Goal: Entertainment & Leisure: Browse casually

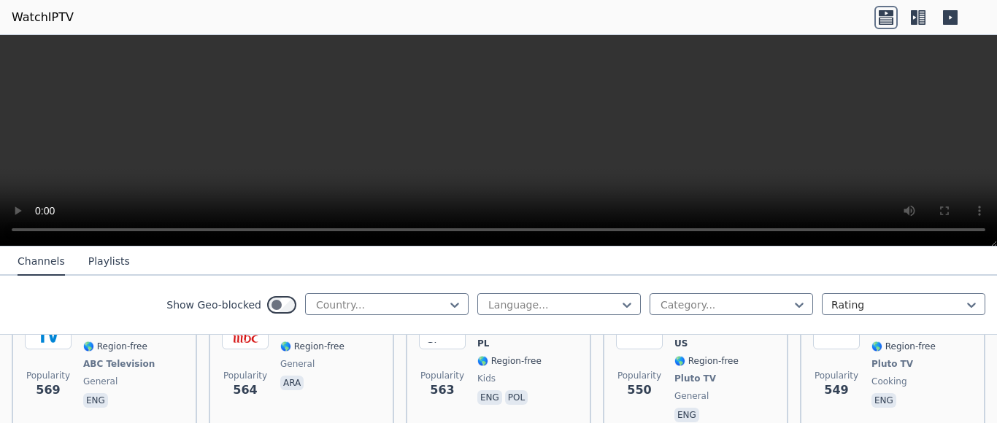
scroll to position [4822, 0]
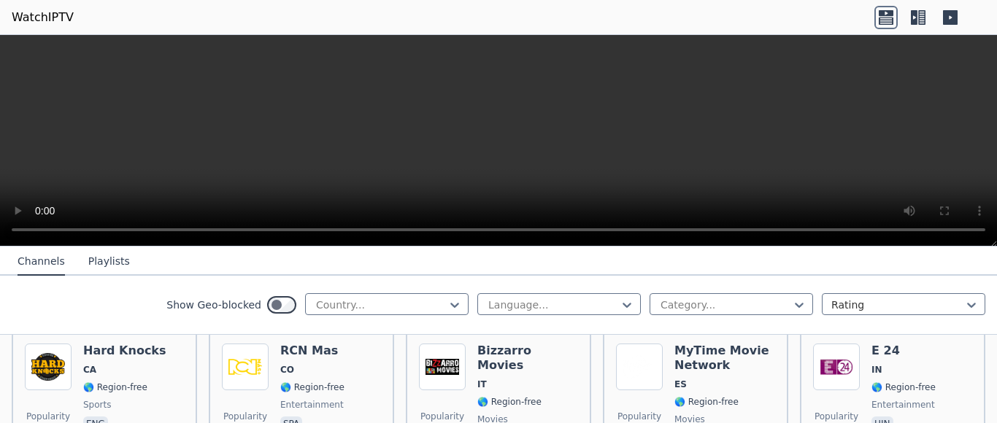
scroll to position [5552, 0]
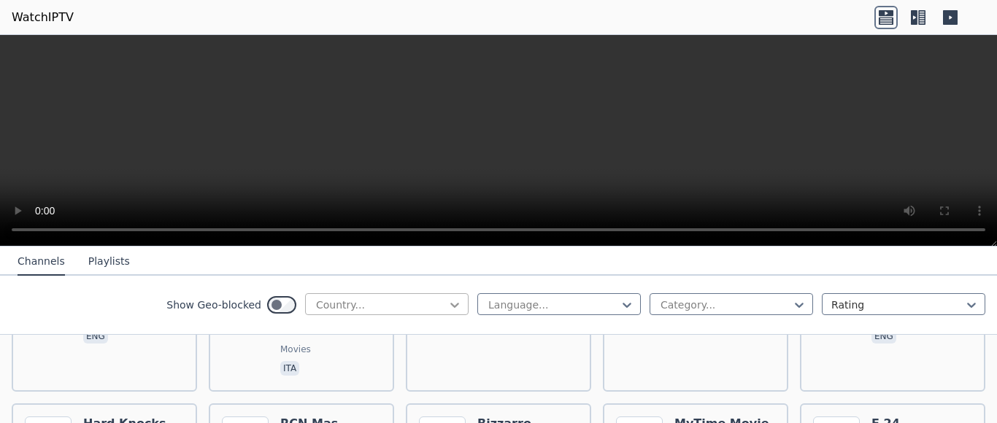
click at [448, 304] on icon at bounding box center [455, 305] width 15 height 15
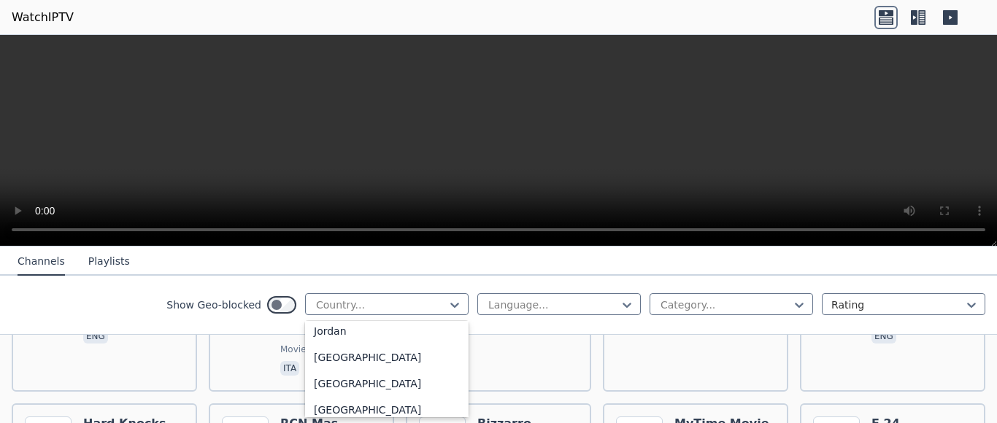
scroll to position [2482, 0]
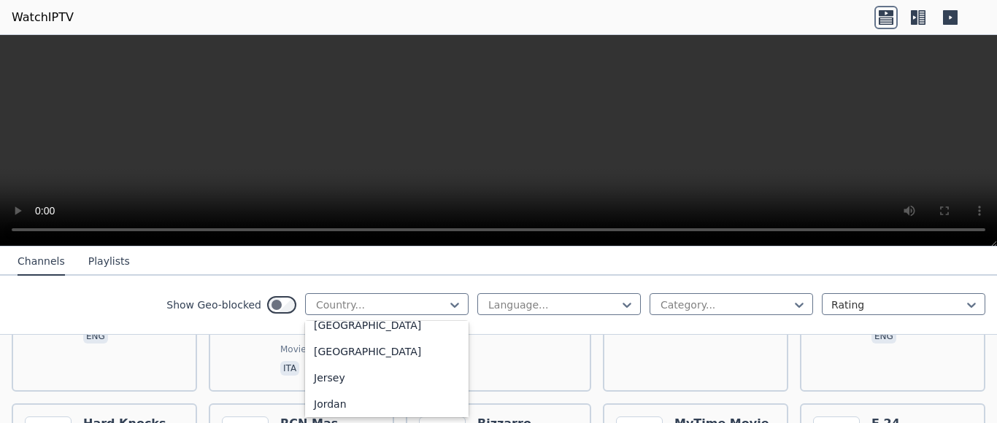
click at [332, 128] on div "[GEOGRAPHIC_DATA]" at bounding box center [387, 115] width 164 height 26
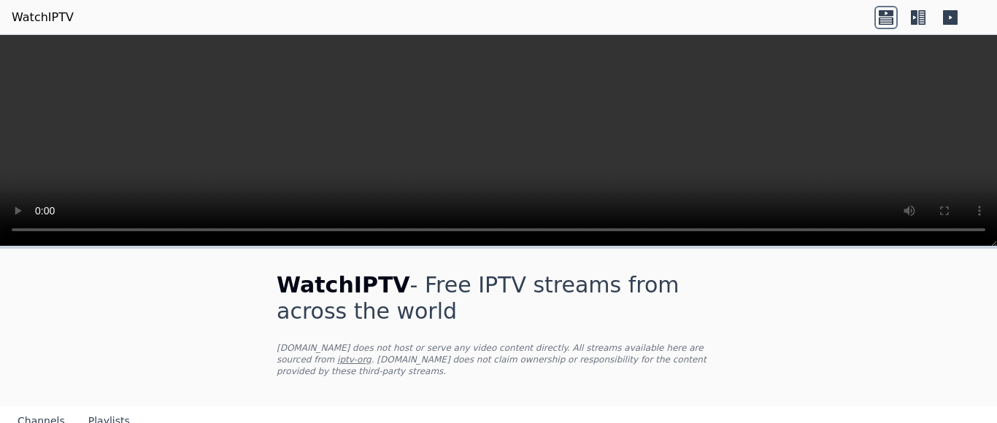
click at [623, 303] on h1 "WatchIPTV - Free IPTV streams from across the world" at bounding box center [499, 298] width 444 height 53
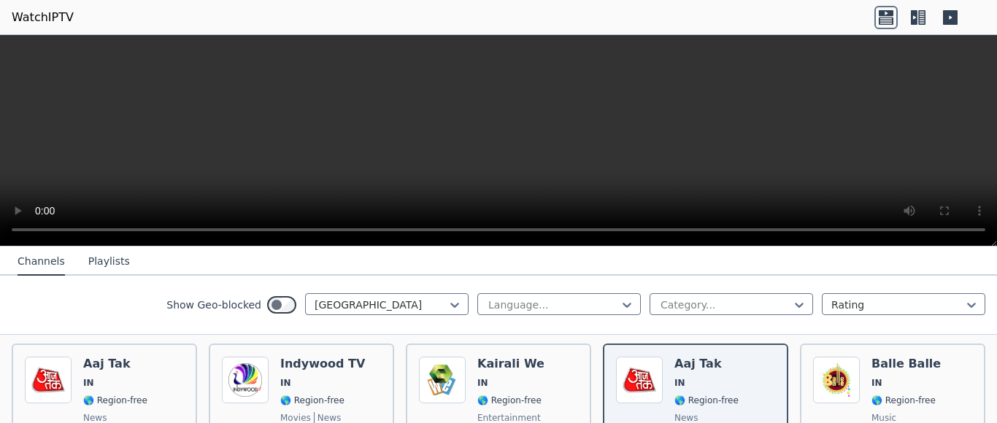
scroll to position [146, 0]
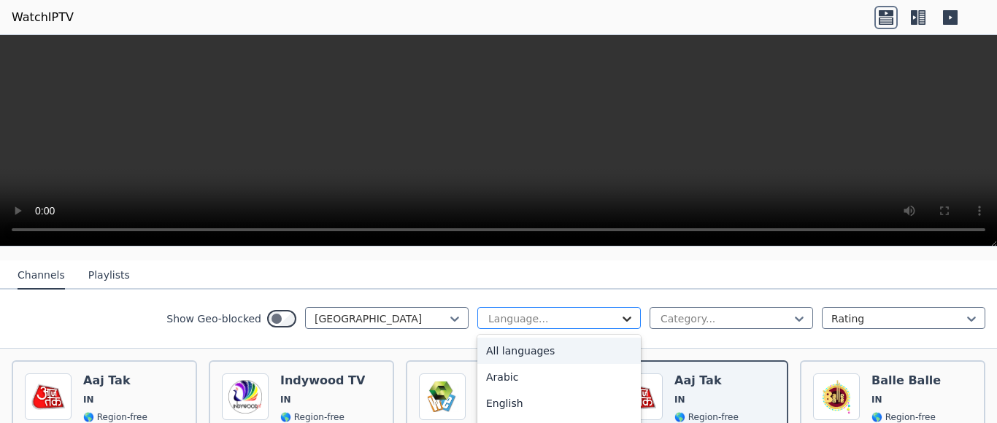
click at [620, 312] on icon at bounding box center [627, 319] width 15 height 15
click at [487, 366] on div "Hindi" at bounding box center [559, 363] width 164 height 26
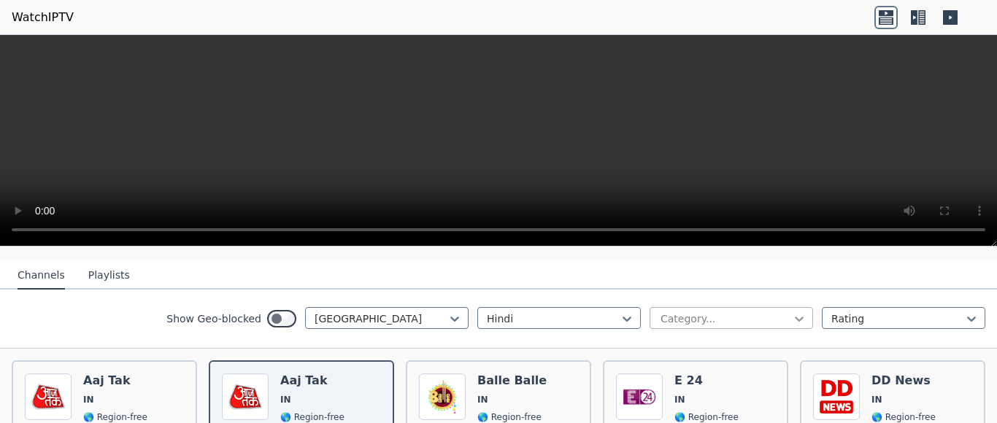
click at [795, 317] on icon at bounding box center [799, 319] width 9 height 5
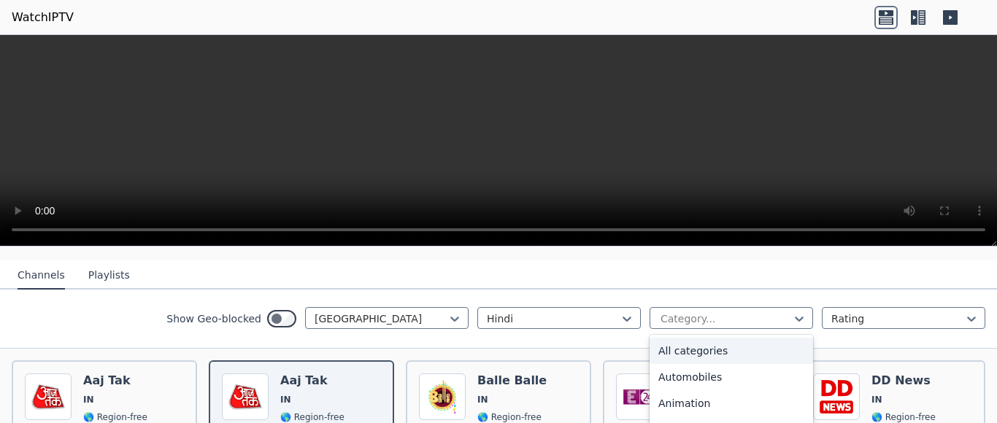
click at [702, 339] on div "All categories" at bounding box center [732, 351] width 164 height 26
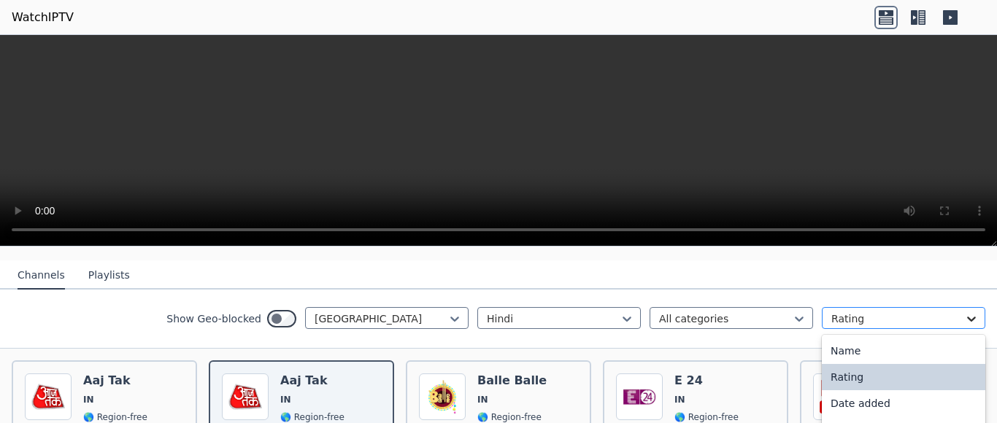
click at [964, 312] on icon at bounding box center [971, 319] width 15 height 15
click at [847, 339] on div "Name" at bounding box center [904, 351] width 164 height 26
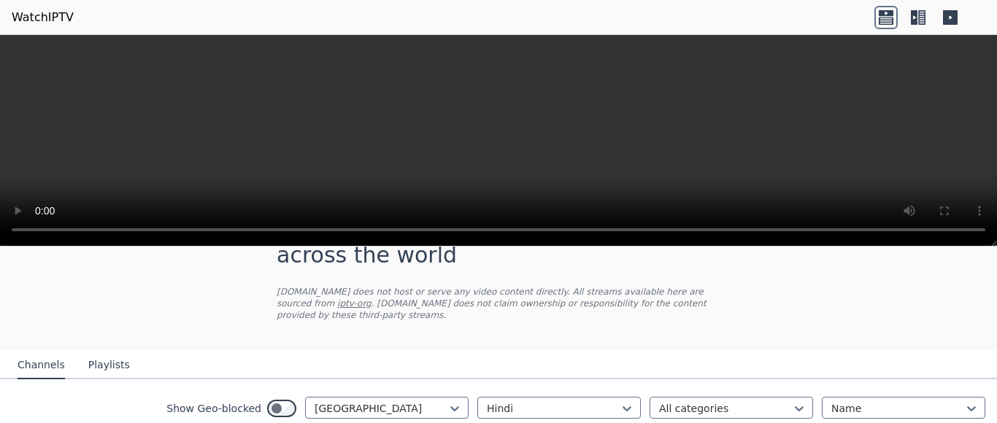
scroll to position [146, 0]
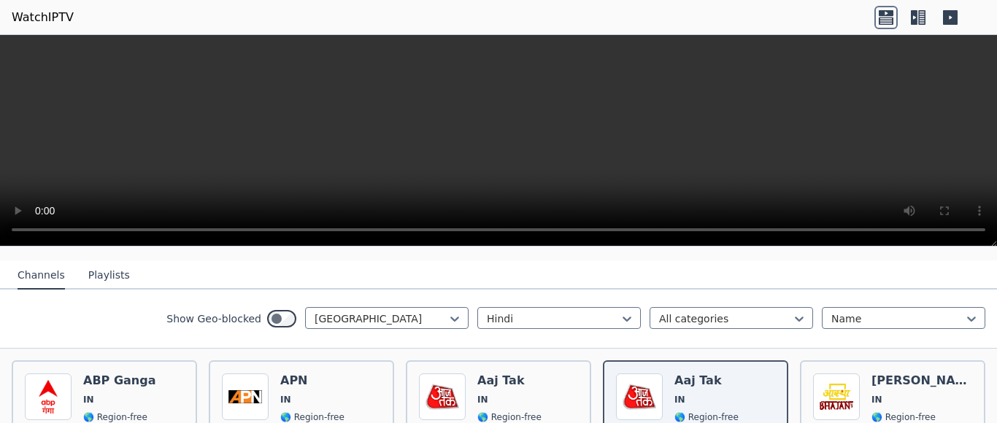
click at [99, 266] on button "Playlists" at bounding box center [109, 276] width 42 height 28
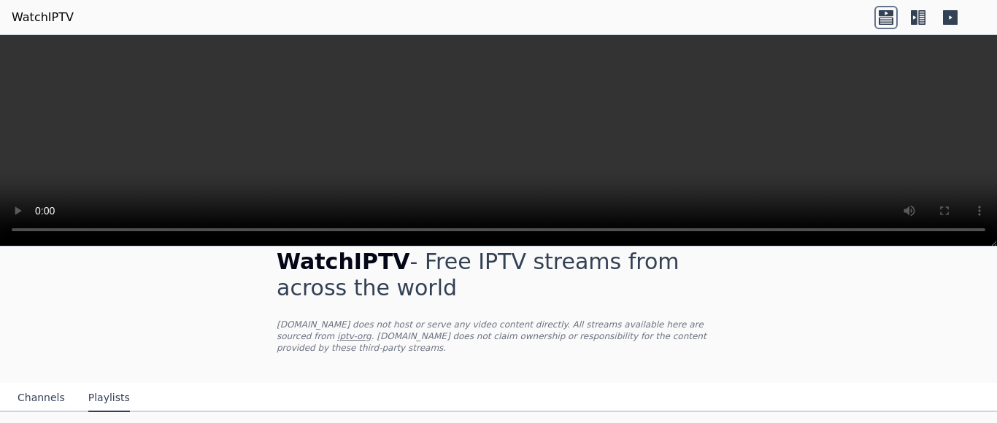
scroll to position [36, 0]
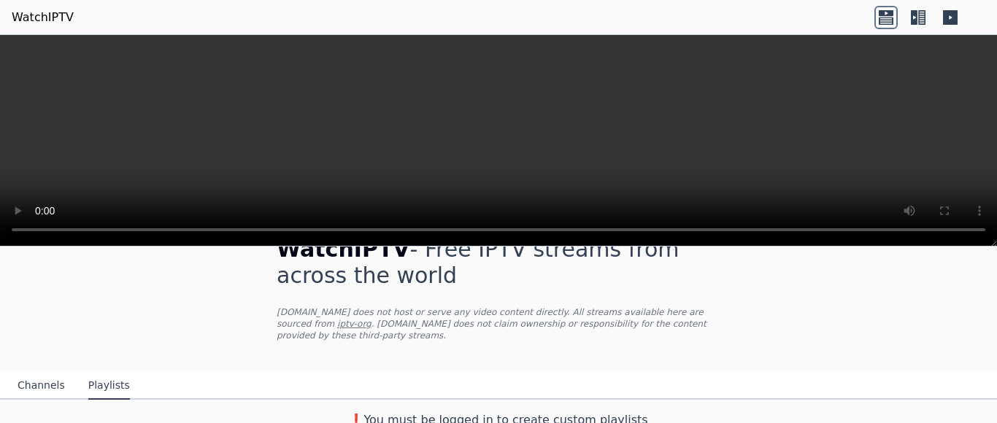
click at [41, 372] on button "Channels" at bounding box center [41, 386] width 47 height 28
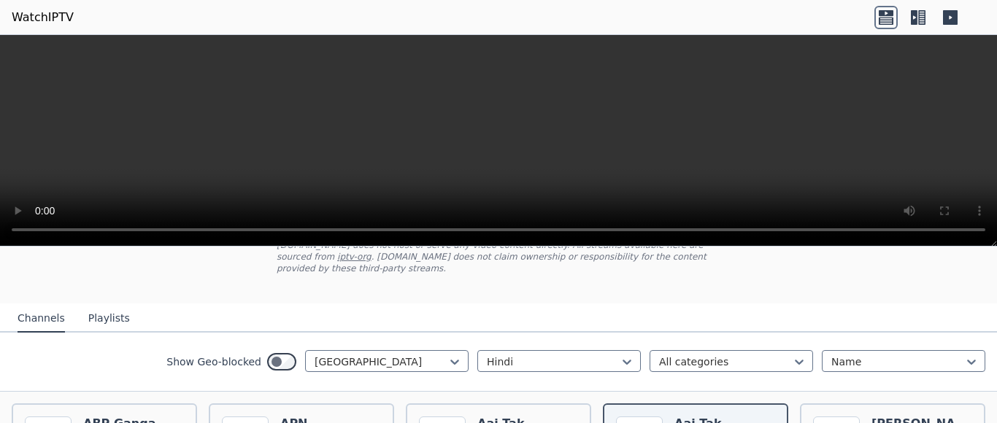
scroll to position [328, 0]
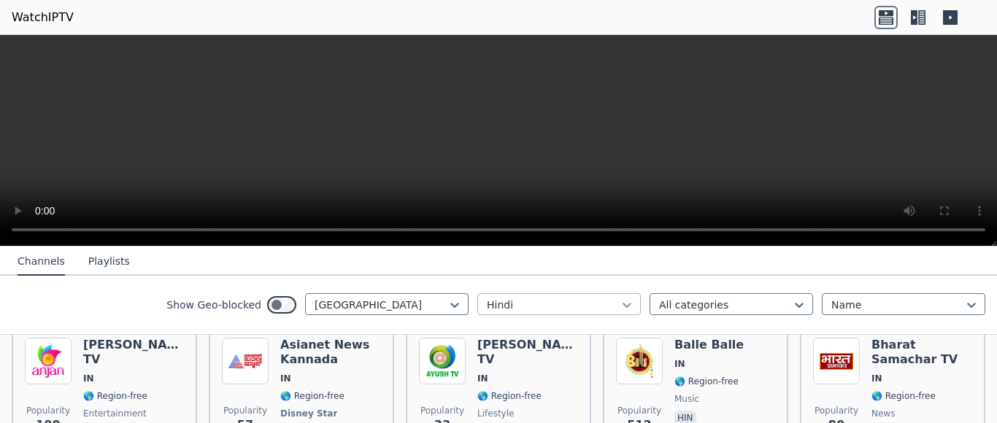
click at [620, 310] on icon at bounding box center [627, 305] width 15 height 15
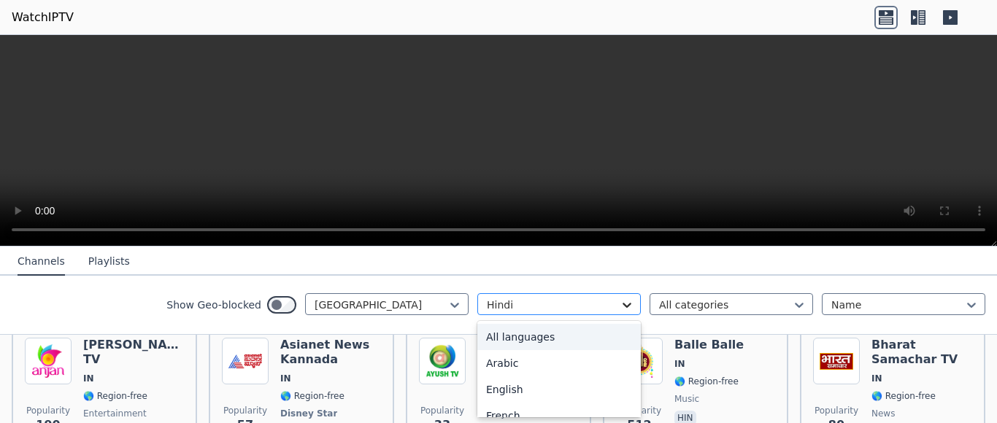
click at [620, 310] on icon at bounding box center [627, 305] width 15 height 15
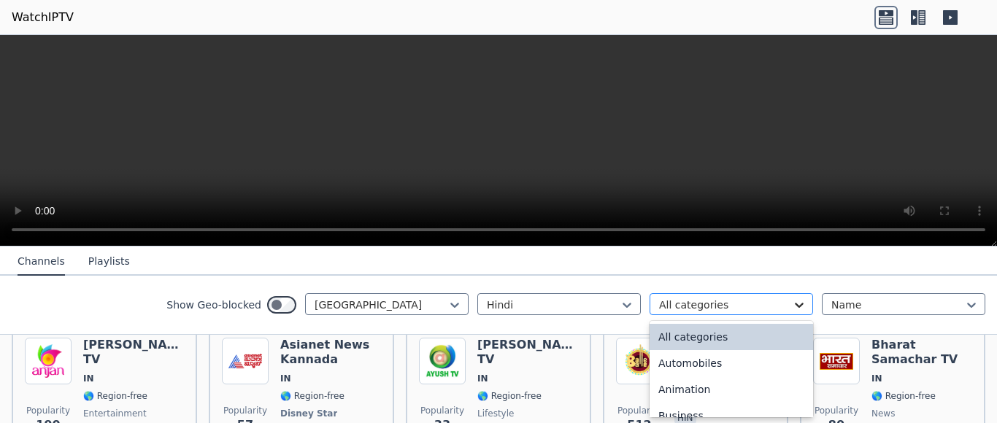
click at [792, 304] on icon at bounding box center [799, 305] width 15 height 15
click at [967, 308] on icon at bounding box center [971, 305] width 9 height 5
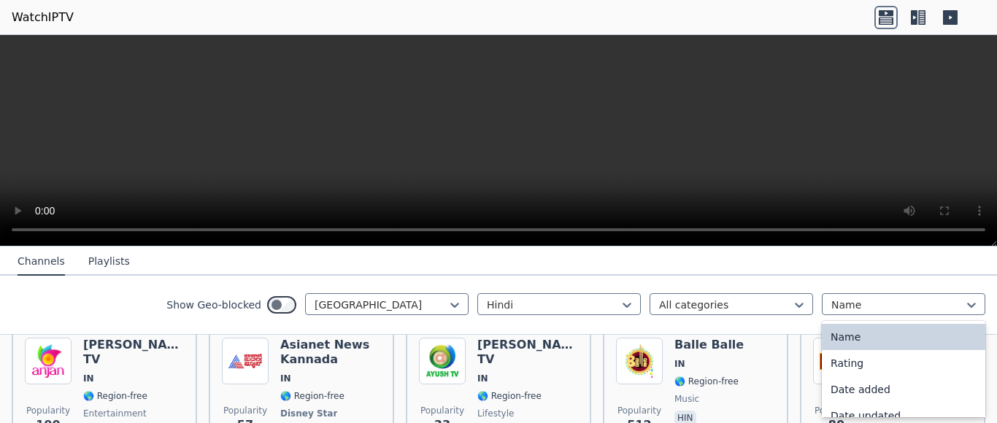
scroll to position [26, 0]
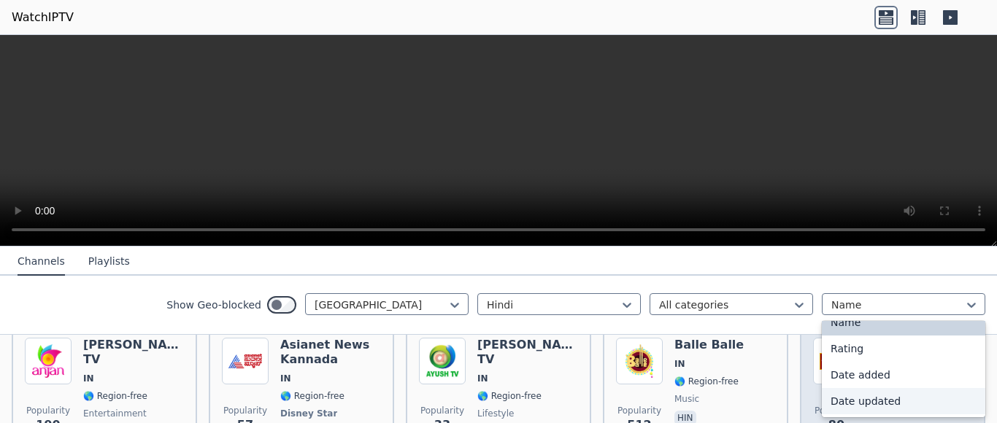
click at [860, 393] on div "Date updated" at bounding box center [904, 401] width 164 height 26
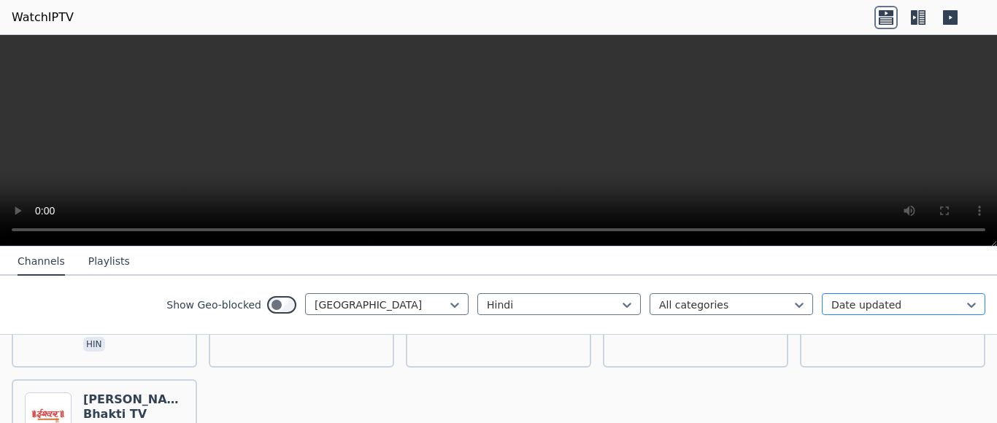
scroll to position [1460, 0]
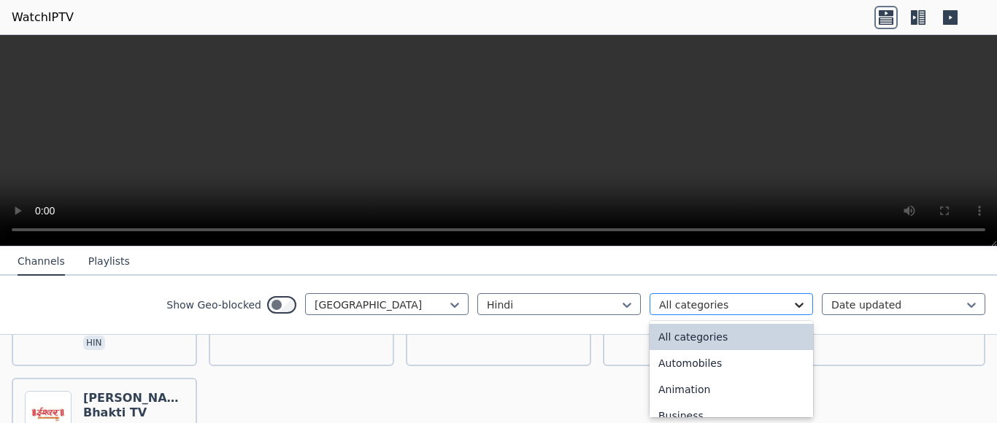
click at [792, 312] on icon at bounding box center [799, 305] width 15 height 15
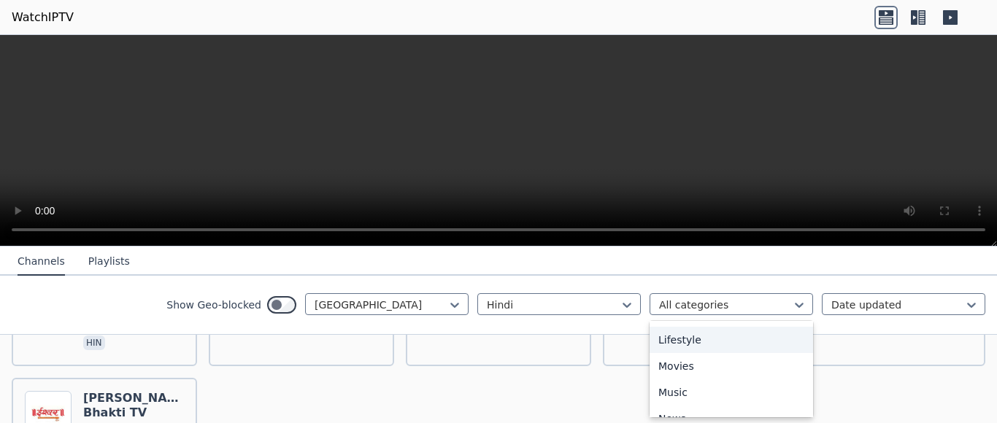
scroll to position [438, 0]
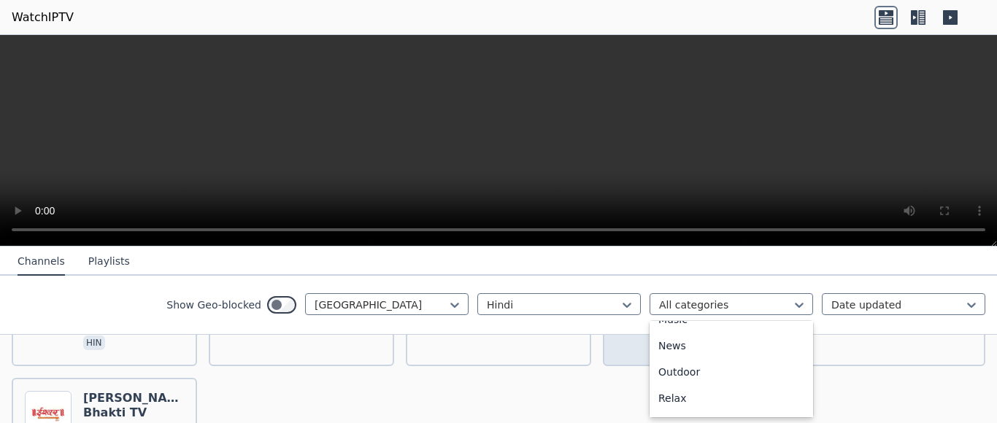
click at [678, 307] on div "Movies" at bounding box center [732, 293] width 164 height 26
